Goal: Find specific page/section: Find specific page/section

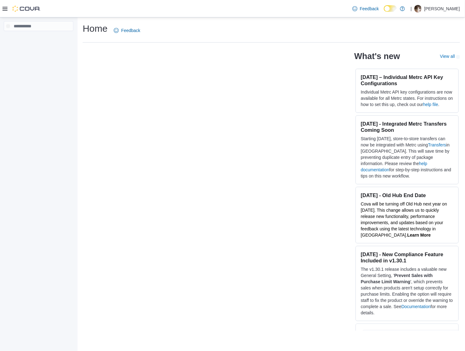
click at [6, 9] on icon at bounding box center [4, 8] width 5 height 5
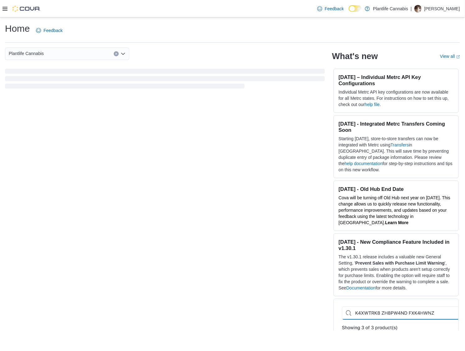
click at [6, 9] on icon at bounding box center [4, 9] width 5 height 4
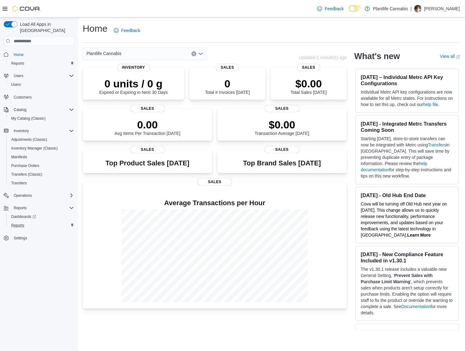
click at [35, 222] on div "Reports" at bounding box center [41, 225] width 65 height 7
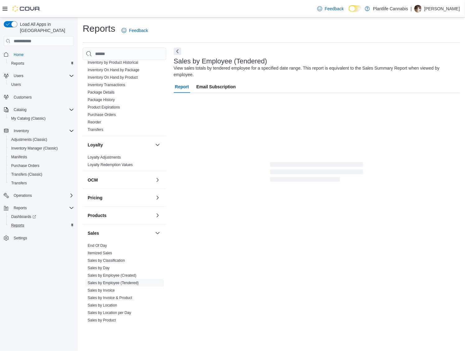
scroll to position [145, 0]
